Goal: Task Accomplishment & Management: Complete application form

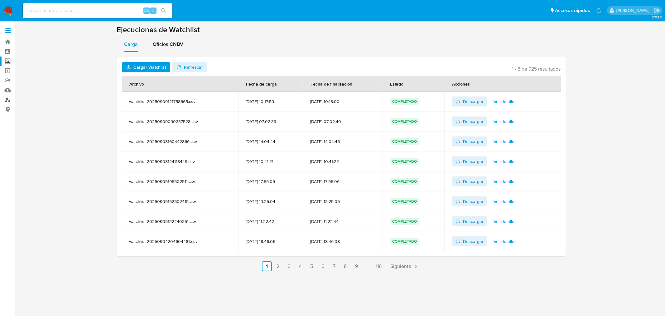
click at [5, 99] on link "Buscador de personas" at bounding box center [37, 100] width 74 height 10
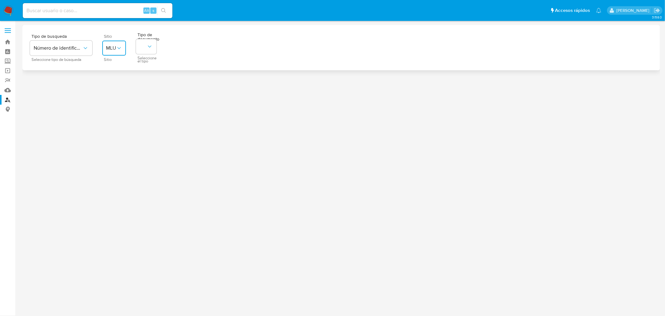
click at [116, 51] on icon "site_id" at bounding box center [119, 48] width 6 height 6
click at [155, 121] on div at bounding box center [341, 157] width 638 height 264
click at [149, 48] on span "MLU" at bounding box center [130, 46] width 49 height 6
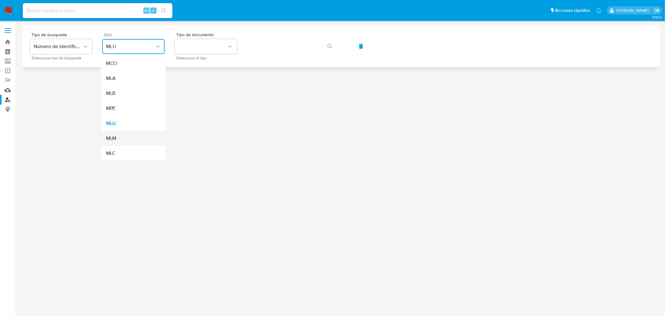
click at [124, 136] on div "MLM" at bounding box center [131, 138] width 51 height 15
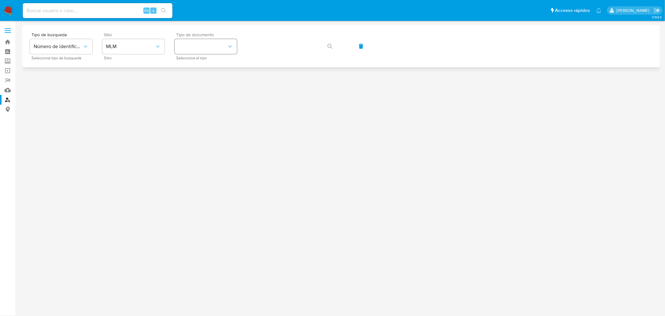
drag, startPoint x: 226, startPoint y: 38, endPoint x: 226, endPoint y: 46, distance: 8.1
click at [226, 46] on div "Tipo de documento Seleccione el tipo" at bounding box center [206, 45] width 62 height 27
click at [226, 46] on button "identificationType" at bounding box center [206, 46] width 62 height 15
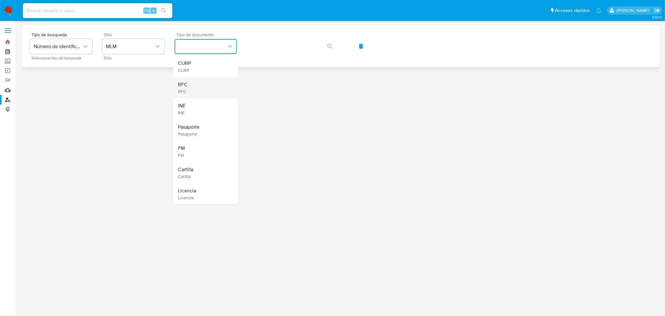
click at [193, 86] on div "RFC RFC" at bounding box center [203, 87] width 51 height 21
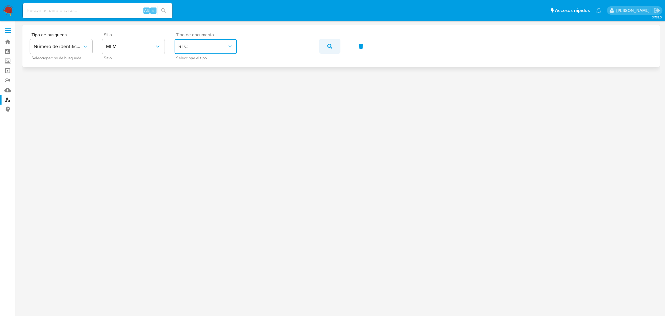
click at [331, 45] on icon "button" at bounding box center [329, 46] width 5 height 5
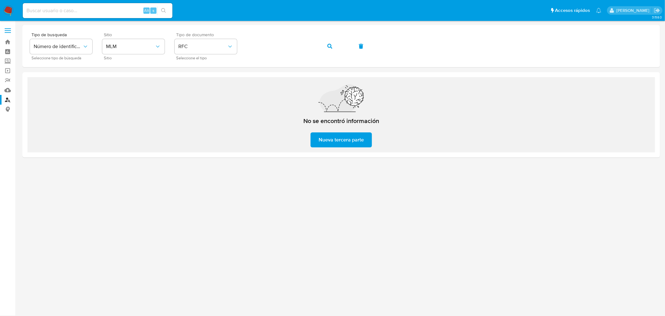
click at [326, 136] on span "Nueva tercera parte" at bounding box center [341, 140] width 45 height 14
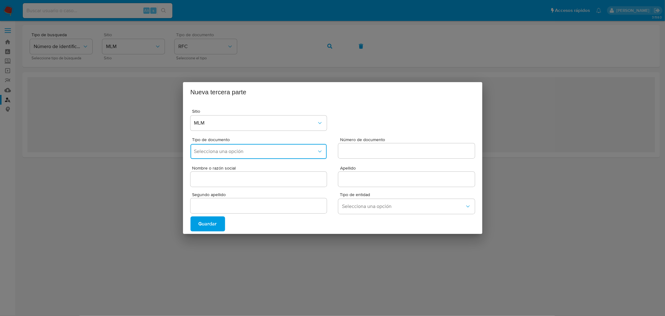
click at [238, 152] on span "Selecciona una opción" at bounding box center [255, 151] width 123 height 6
click at [229, 168] on div "RFC" at bounding box center [256, 168] width 125 height 15
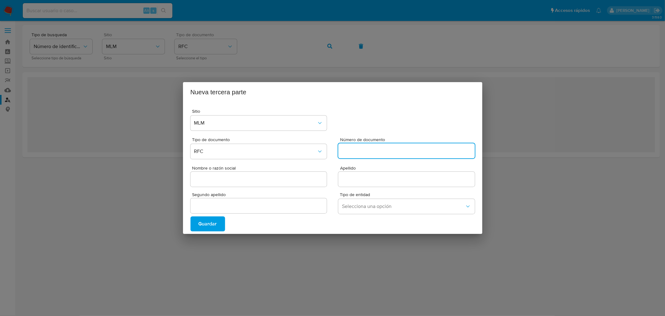
click at [348, 148] on input "Número de documento" at bounding box center [406, 151] width 137 height 8
paste input "NEU130411396,"
type input "NEU130411396,"
click at [221, 218] on button "Guardar" at bounding box center [208, 223] width 35 height 15
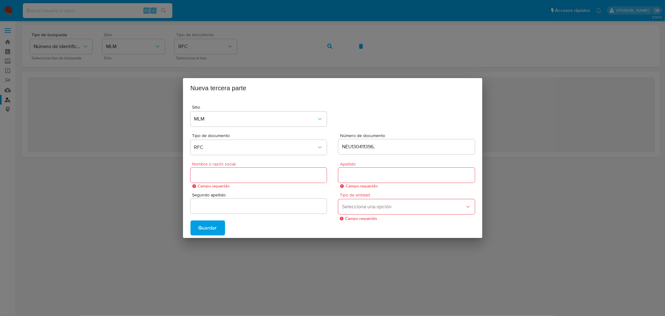
click at [256, 177] on input "Nombre o razón social" at bounding box center [259, 175] width 137 height 8
paste input "NEU130411396,"
type input "[PERSON_NAME]"
click at [381, 209] on span "Selecciona una opción" at bounding box center [403, 206] width 123 height 6
click at [367, 175] on div "COMPANY" at bounding box center [404, 176] width 125 height 15
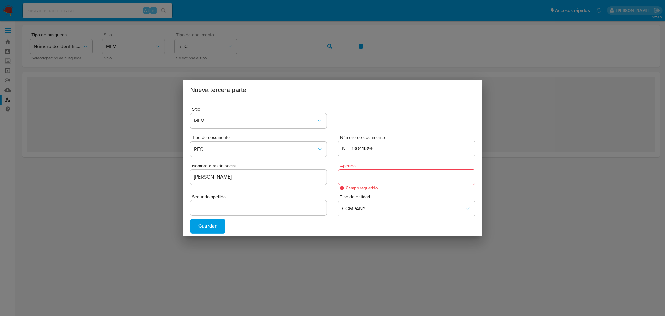
click at [219, 225] on button "Guardar" at bounding box center [208, 225] width 35 height 15
click at [358, 256] on div "Nueva tercera parte Sitio MLM Tipo de documento RFC Número de documento NEU1304…" at bounding box center [332, 158] width 665 height 316
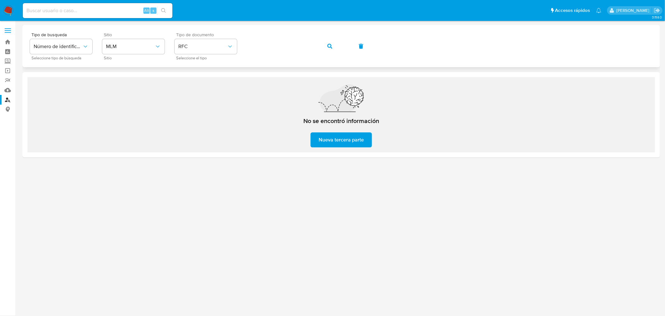
click at [329, 45] on icon "button" at bounding box center [329, 46] width 5 height 5
click at [83, 41] on button "Número de identificación" at bounding box center [61, 46] width 62 height 15
click at [152, 221] on div at bounding box center [341, 157] width 638 height 264
click at [8, 100] on link "Buscador de personas" at bounding box center [37, 100] width 74 height 10
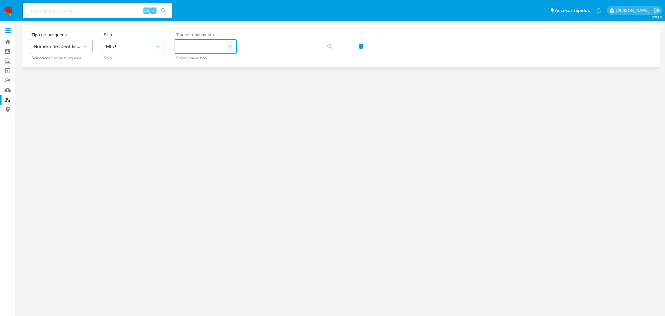
click at [214, 48] on button "identificationType" at bounding box center [206, 46] width 62 height 15
click at [122, 44] on span "MLU" at bounding box center [130, 46] width 49 height 6
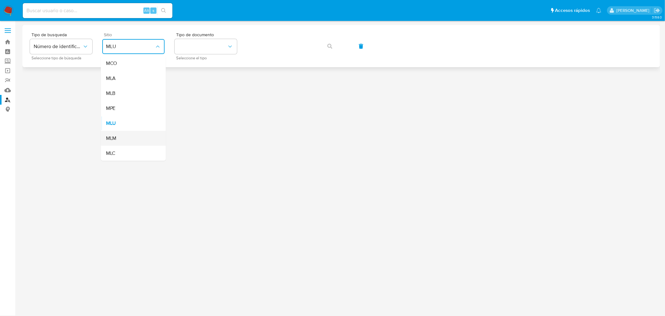
click at [125, 142] on div "MLM" at bounding box center [131, 138] width 51 height 15
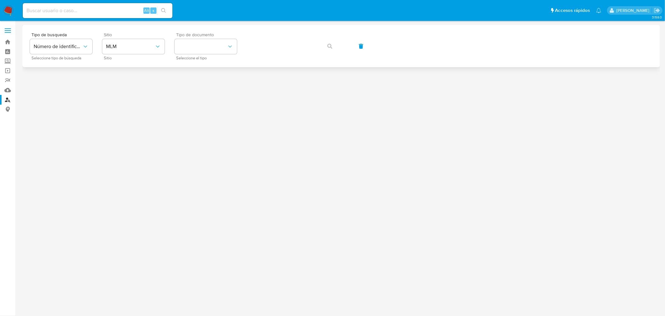
click at [221, 38] on div "Tipo de documento Seleccione el tipo" at bounding box center [206, 45] width 62 height 27
click at [220, 47] on button "identificationType" at bounding box center [206, 46] width 62 height 15
click at [272, 142] on div at bounding box center [341, 157] width 638 height 264
